Goal: Task Accomplishment & Management: Manage account settings

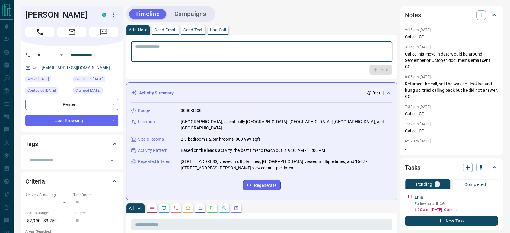
click at [284, 46] on textarea at bounding box center [261, 51] width 253 height 15
paste textarea "**********"
type textarea "**********"
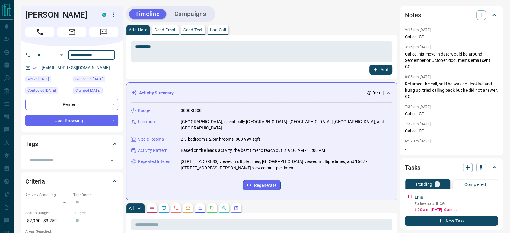
drag, startPoint x: 104, startPoint y: 55, endPoint x: 34, endPoint y: 65, distance: 70.4
click at [34, 65] on div "**********" at bounding box center [72, 89] width 103 height 85
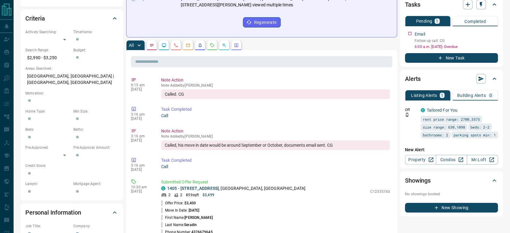
scroll to position [168, 0]
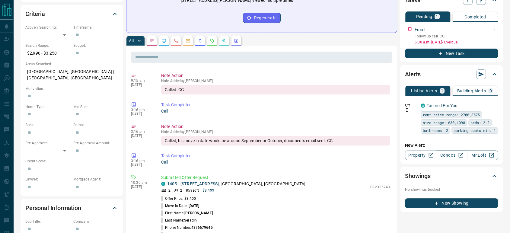
click at [492, 29] on icon "button" at bounding box center [494, 28] width 5 height 5
click at [490, 38] on li "Edit" at bounding box center [485, 39] width 27 height 9
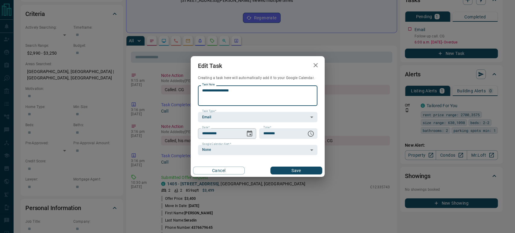
click at [249, 131] on icon "Choose date, selected date is Aug 17, 2025" at bounding box center [249, 133] width 5 height 6
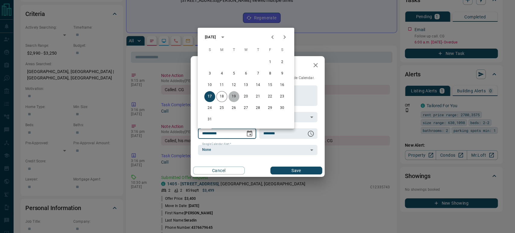
click at [236, 97] on button "19" at bounding box center [234, 96] width 11 height 11
type input "**********"
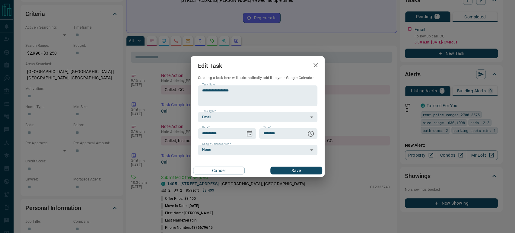
click at [295, 171] on button "Save" at bounding box center [297, 171] width 52 height 8
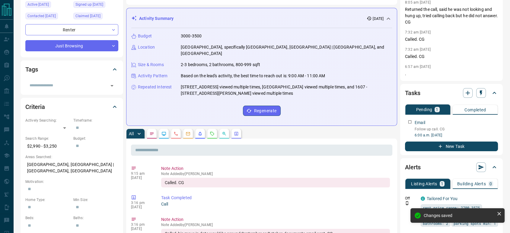
scroll to position [0, 0]
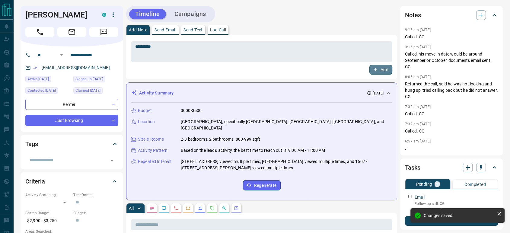
click at [379, 69] on button "Add" at bounding box center [381, 70] width 23 height 10
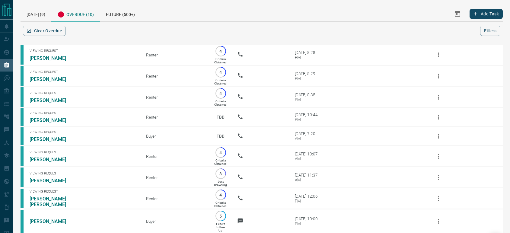
scroll to position [60, 0]
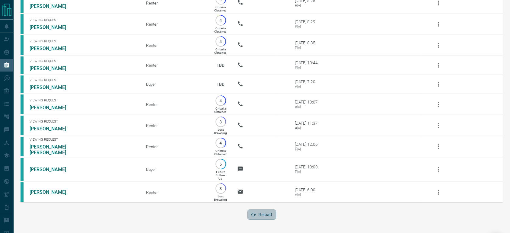
click at [257, 212] on button "Reload" at bounding box center [261, 215] width 29 height 10
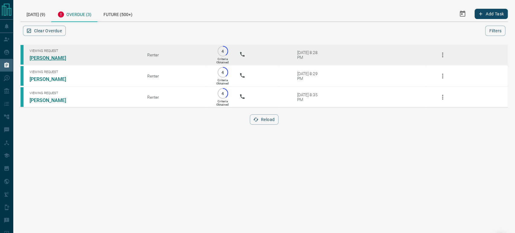
click at [49, 58] on link "Diego Ferrario" at bounding box center [52, 58] width 45 height 6
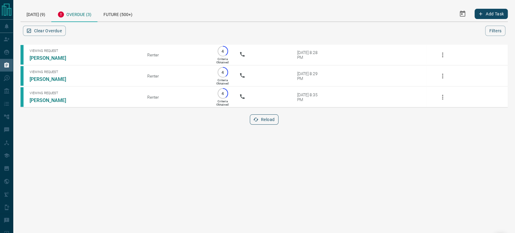
click at [265, 123] on button "Reload" at bounding box center [264, 119] width 29 height 10
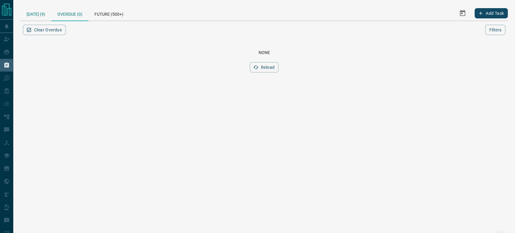
click at [40, 13] on div "Today (9)" at bounding box center [36, 13] width 31 height 14
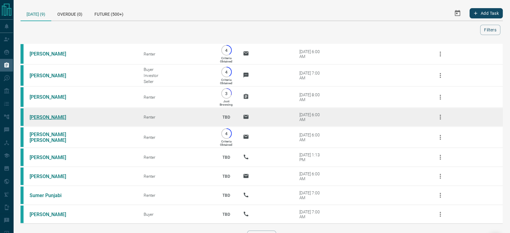
click at [48, 119] on link "Kieran Menard" at bounding box center [52, 117] width 45 height 6
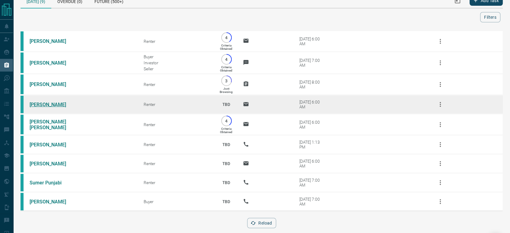
scroll to position [25, 0]
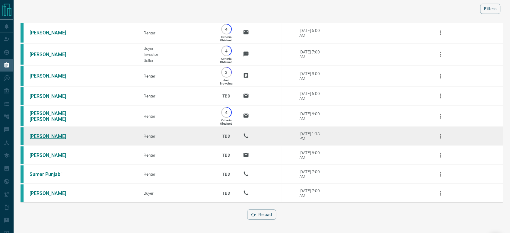
click at [36, 136] on link "Clara Rivaya" at bounding box center [52, 136] width 45 height 6
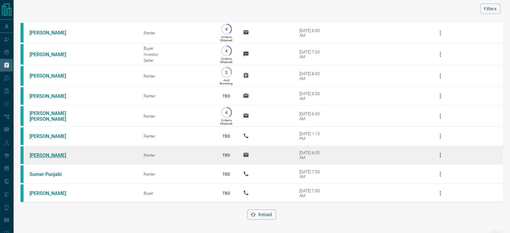
click at [40, 156] on link "Owen Jones" at bounding box center [52, 155] width 45 height 6
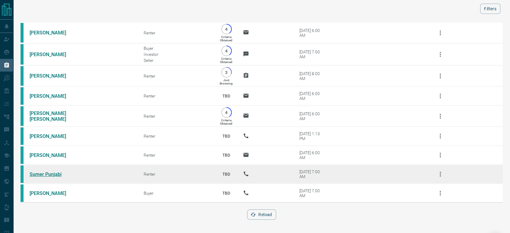
click at [43, 174] on link "Sumer Punjabi" at bounding box center [52, 175] width 45 height 6
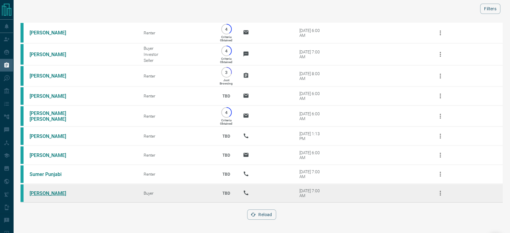
click at [45, 193] on link "Michelle Mayer" at bounding box center [52, 194] width 45 height 6
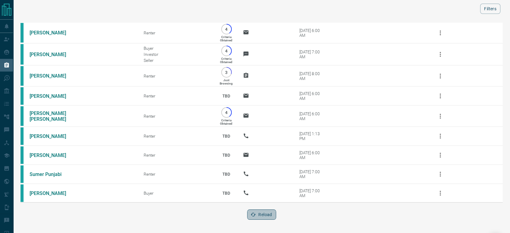
click at [261, 212] on button "Reload" at bounding box center [261, 215] width 29 height 10
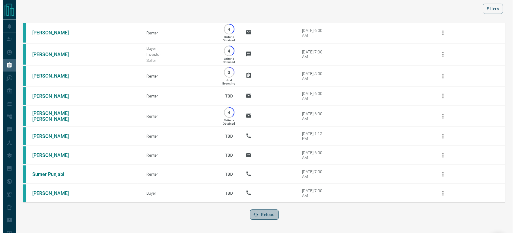
scroll to position [0, 0]
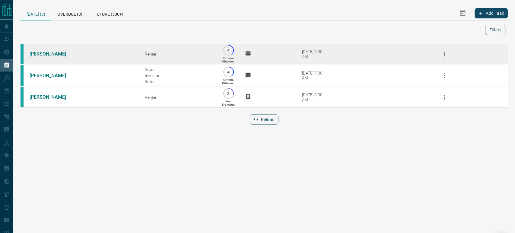
click at [31, 51] on link "Tiffany Lauren Bennicke" at bounding box center [52, 54] width 45 height 6
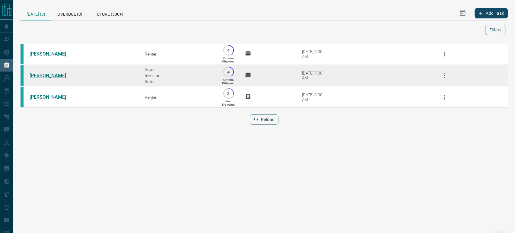
click at [37, 76] on link "Jessica Wood" at bounding box center [52, 76] width 45 height 6
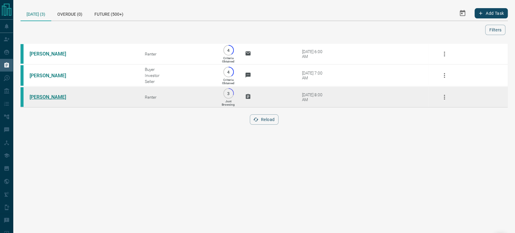
click at [48, 99] on link "Jennifer Krolewski" at bounding box center [52, 97] width 45 height 6
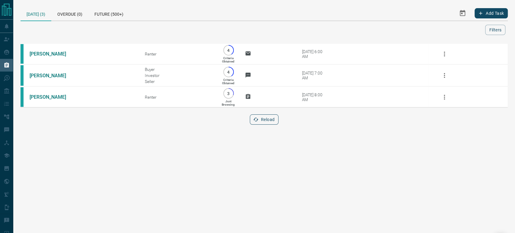
click at [261, 120] on button "Reload" at bounding box center [264, 119] width 29 height 10
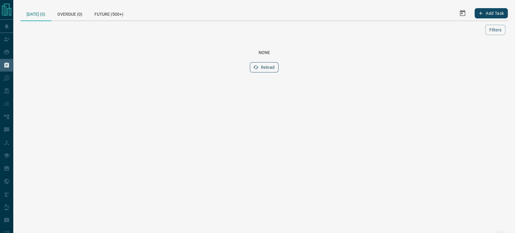
click at [264, 66] on button "Reload" at bounding box center [264, 67] width 29 height 10
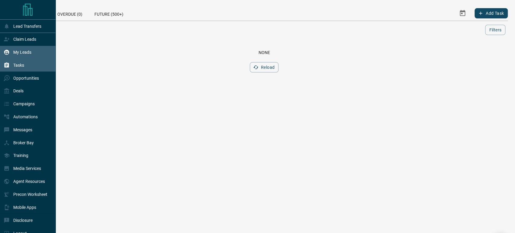
click at [30, 53] on p "My Leads" at bounding box center [22, 52] width 18 height 5
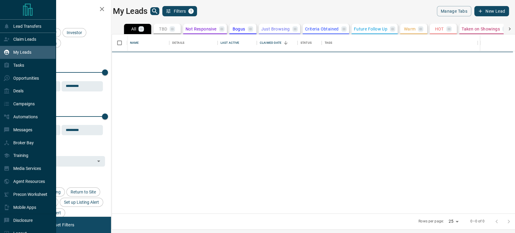
scroll to position [174, 396]
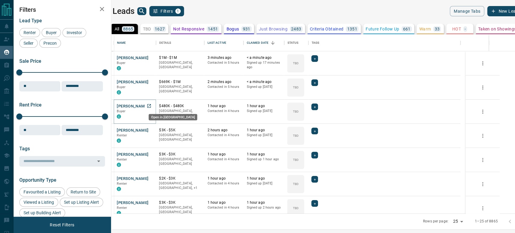
drag, startPoint x: 167, startPoint y: 106, endPoint x: 163, endPoint y: 106, distance: 3.9
click at [152, 106] on icon "Open in New Tab" at bounding box center [149, 106] width 5 height 5
click at [152, 130] on icon "Open in New Tab" at bounding box center [149, 130] width 5 height 5
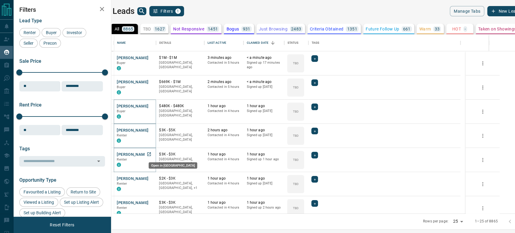
click at [152, 153] on icon "Open in New Tab" at bounding box center [149, 154] width 5 height 5
click at [152, 179] on icon "Open in New Tab" at bounding box center [149, 178] width 5 height 5
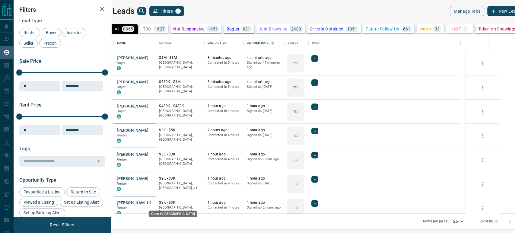
click at [151, 202] on icon "Open in New Tab" at bounding box center [149, 203] width 4 height 4
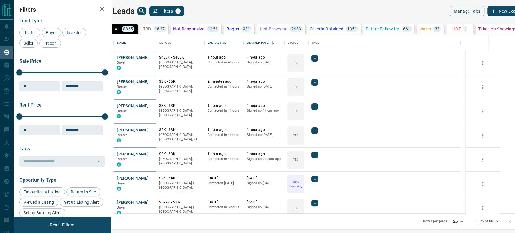
scroll to position [0, 0]
